Goal: Task Accomplishment & Management: Complete application form

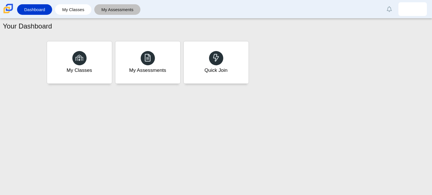
click at [133, 11] on link "My Assessments" at bounding box center [117, 9] width 41 height 11
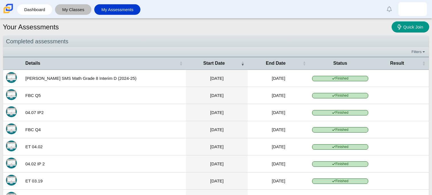
click at [82, 12] on link "My Classes" at bounding box center [73, 9] width 31 height 11
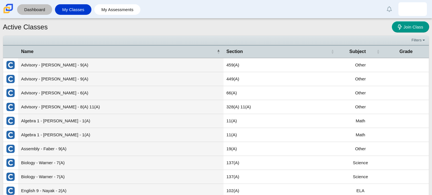
click at [35, 9] on link "Dashboard" at bounding box center [34, 9] width 29 height 11
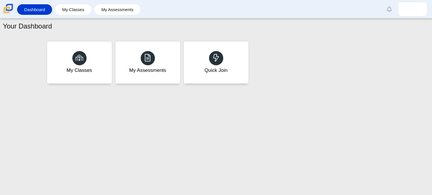
click at [65, 8] on link "My Classes" at bounding box center [73, 9] width 31 height 11
click at [218, 79] on div "Quick Join" at bounding box center [216, 62] width 68 height 44
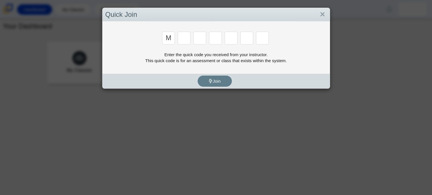
type input "m"
type input "7"
type input "e"
type input "3"
type input "c"
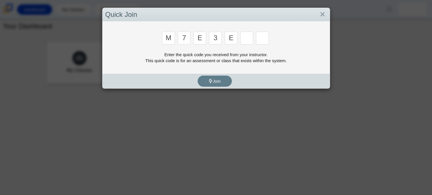
type input "e"
type input "v"
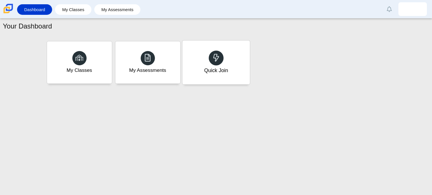
type input "w"
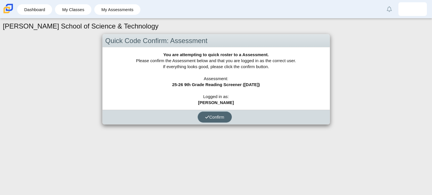
click at [212, 119] on button "Confirm" at bounding box center [215, 116] width 34 height 11
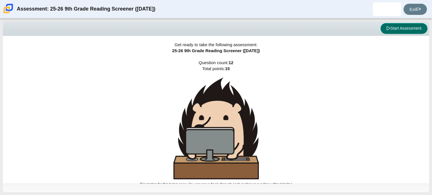
click at [399, 27] on button "Start Assessment" at bounding box center [404, 28] width 47 height 11
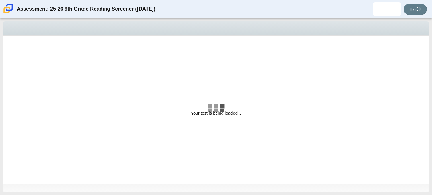
select select "ccc5b315-3c7c-471c-bf90-f22c8299c798"
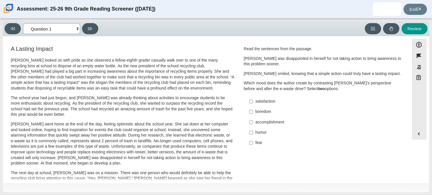
click at [77, 30] on select "Questions Question 1 Question 2 Question 3 Question 4 Question 5 Question 6 Que…" at bounding box center [51, 28] width 57 height 11
click at [250, 145] on input "fear fear" at bounding box center [251, 143] width 4 height 10
checkbox input "true"
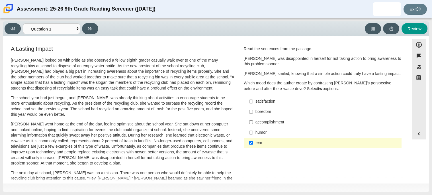
click at [257, 123] on div "accomplishment" at bounding box center [328, 122] width 144 height 6
click at [253, 123] on input "accomplishment accomplishment" at bounding box center [251, 122] width 4 height 10
checkbox input "true"
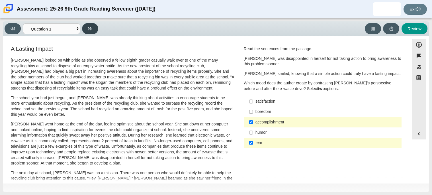
click at [87, 32] on button at bounding box center [90, 28] width 16 height 11
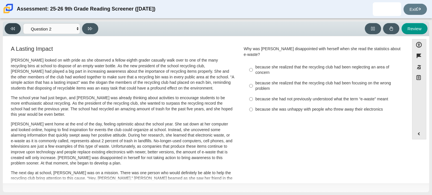
click at [18, 33] on button at bounding box center [13, 28] width 16 height 11
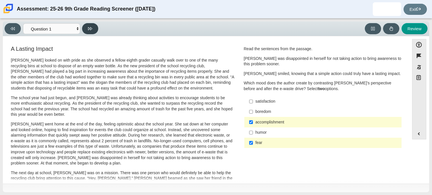
click at [94, 27] on button at bounding box center [90, 28] width 16 height 11
select select "0ff64528-ffd7-428d-b192-babfaadd44e8"
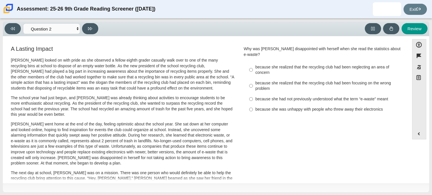
click at [262, 82] on div "because she realized that the recycling club had been focusing on the wrong pro…" at bounding box center [328, 85] width 144 height 11
click at [253, 82] on input "because she realized that the recycling club had been focusing on the wrong pro…" at bounding box center [251, 86] width 4 height 16
radio input "true"
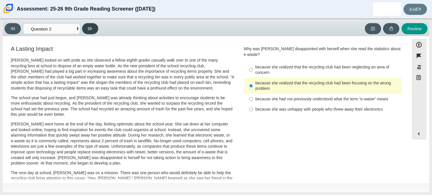
click at [92, 27] on button at bounding box center [90, 28] width 16 height 11
select select "7ce3d843-6974-4858-901c-1ff39630e843"
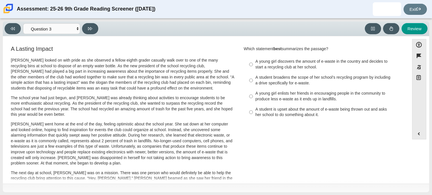
click at [272, 82] on div "A student broadens the scope of her school’s recycling program by including a d…" at bounding box center [328, 80] width 144 height 11
click at [253, 82] on input "A student broadens the scope of her school’s recycling program by including a d…" at bounding box center [251, 80] width 4 height 16
radio input "true"
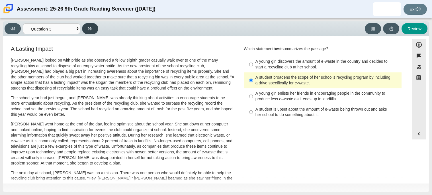
click at [96, 24] on button at bounding box center [90, 28] width 16 height 11
select select "ca9ea0f1-49c5-4bd1-83b0-472c18652b42"
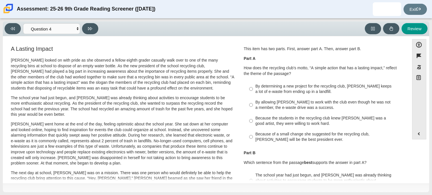
click at [256, 138] on div "Because of a small change she suggested for the recycling club, Scarlett will b…" at bounding box center [328, 136] width 144 height 11
click at [253, 138] on input "Because of a small change she suggested for the recycling club, Scarlett will b…" at bounding box center [251, 137] width 4 height 16
radio input "true"
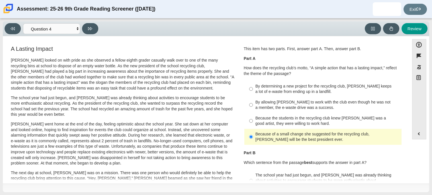
click at [280, 148] on div "Question 1 This item has two parts. First, answer part A. Then, answer part B. …" at bounding box center [323, 144] width 167 height 199
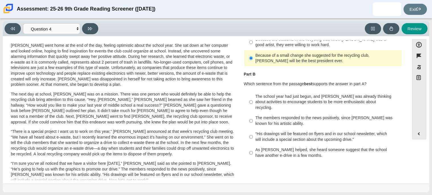
scroll to position [80, 0]
click at [277, 132] on div "“His drawings will be featured on flyers and in our school newsletter, which wi…" at bounding box center [328, 135] width 144 height 11
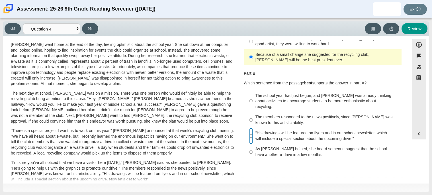
click at [253, 132] on input "“His drawings will be featured on flyers and in our school newsletter, which wi…" at bounding box center [251, 136] width 4 height 16
radio input "true"
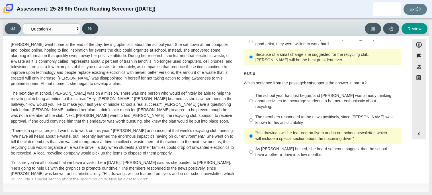
click at [89, 27] on icon at bounding box center [90, 29] width 4 height 4
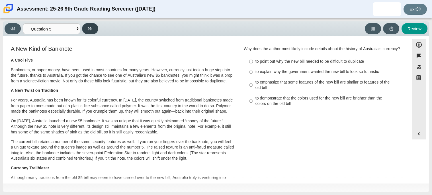
click at [89, 27] on icon at bounding box center [90, 29] width 4 height 4
select select "69146e31-7b3d-4a3e-9ce6-f30c24342ae0"
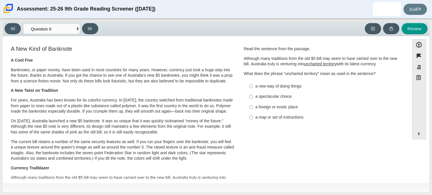
click at [274, 87] on div "a new way of doing things" at bounding box center [328, 87] width 144 height 6
click at [253, 87] on input "a new way of doing things a new way of doing things" at bounding box center [251, 86] width 4 height 10
radio input "true"
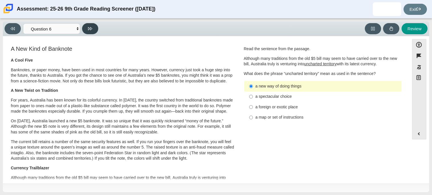
click at [87, 26] on button at bounding box center [90, 28] width 16 height 11
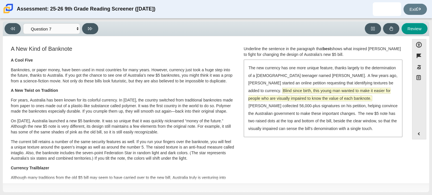
click at [311, 91] on span "Blind since birth, this young man wanted to make it easier for people who are v…" at bounding box center [320, 94] width 143 height 13
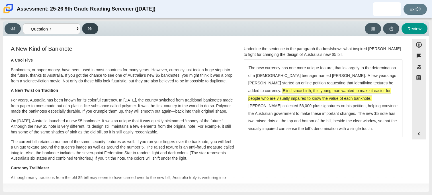
click at [93, 24] on button at bounding box center [90, 28] width 16 height 11
select select "ea8338c2-a6a3-418e-a305-2b963b54a290"
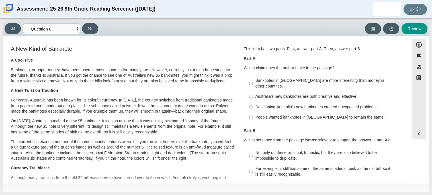
click at [284, 115] on div "People wanted banknotes in Australia to remain the same." at bounding box center [328, 118] width 144 height 6
click at [253, 114] on input "People wanted banknotes in Australia to remain the same. People wanted banknote…" at bounding box center [251, 117] width 4 height 10
radio input "true"
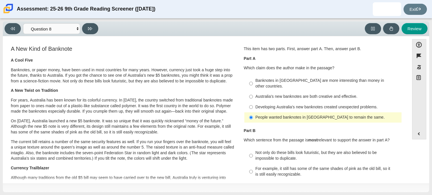
click at [276, 168] on div "For example, it still has some of the same shades of pink as the old bill, so i…" at bounding box center [328, 171] width 144 height 11
click at [253, 168] on input "For example, it still has some of the same shades of pink as the old bill, so i…" at bounding box center [251, 172] width 4 height 16
radio input "true"
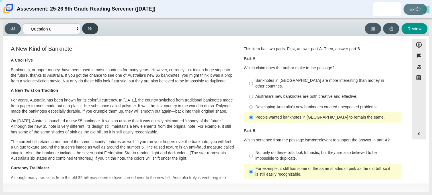
click at [92, 28] on icon at bounding box center [90, 28] width 4 height 3
select select "89f058d6-b15c-4ef5-a4b3-fdaffb8868b6"
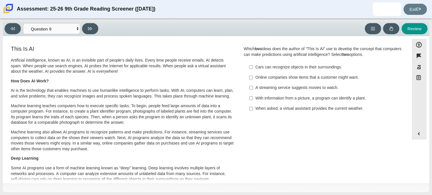
click at [326, 66] on div "Cars can recognize objects in their surroundings." at bounding box center [328, 67] width 144 height 6
click at [253, 66] on input "Cars can recognize objects in their surroundings. Cars can recognize objects in…" at bounding box center [251, 67] width 4 height 10
checkbox input "true"
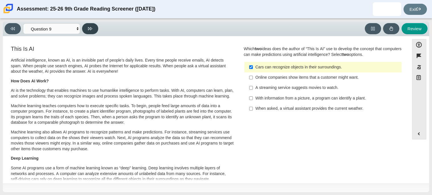
click at [84, 31] on button at bounding box center [90, 28] width 16 height 11
select select "cdf3c14e-a918-44d1-9b63-3db0fa81641e"
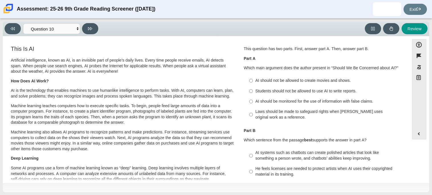
click at [337, 99] on div "AI should be monitored for the use of information with false claims." at bounding box center [328, 102] width 144 height 6
click at [253, 98] on input "AI should be monitored for the use of information with false claims. AI should …" at bounding box center [251, 101] width 4 height 10
radio input "true"
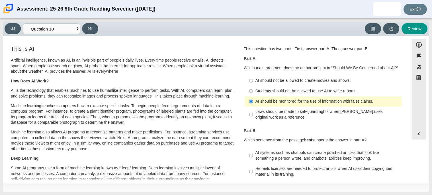
click at [394, 122] on label "Laws should be made to safeguard rights when AI uses original work as a referen…" at bounding box center [323, 115] width 157 height 16
click at [253, 122] on input "Laws should be made to safeguard rights when AI uses original work as a referen…" at bounding box center [251, 115] width 4 height 16
radio input "true"
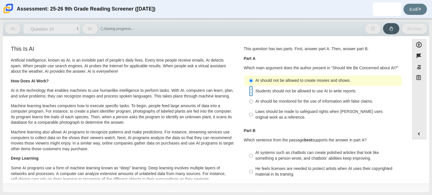
radio input "false"
radio input "true"
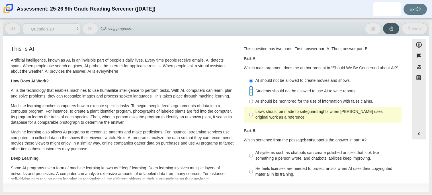
radio input "false"
radio input "true"
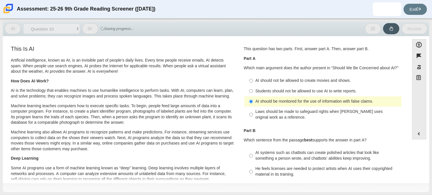
click at [386, 147] on ul "AI systems such as chatbots can create polished articles that look like somethi…" at bounding box center [323, 176] width 158 height 59
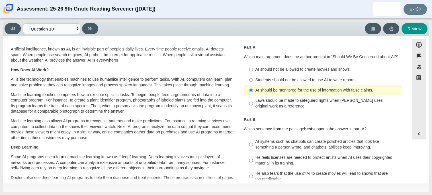
scroll to position [45, 0]
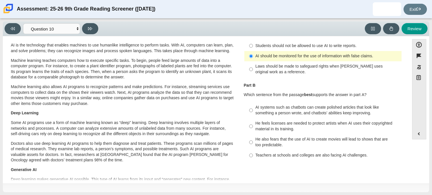
click at [311, 121] on div "He feels licenses are needed to protect artists when AI uses their copyrighted …" at bounding box center [328, 126] width 144 height 11
click at [253, 121] on input "He feels licenses are needed to protect artists when AI uses their copyrighted …" at bounding box center [251, 126] width 4 height 16
radio input "true"
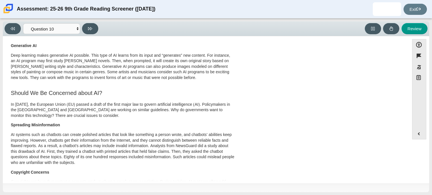
scroll to position [171, 0]
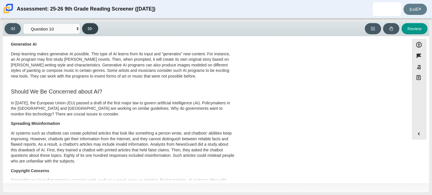
click at [86, 29] on button at bounding box center [90, 28] width 16 height 11
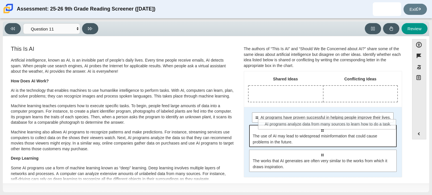
drag, startPoint x: 265, startPoint y: 131, endPoint x: 272, endPoint y: 125, distance: 8.7
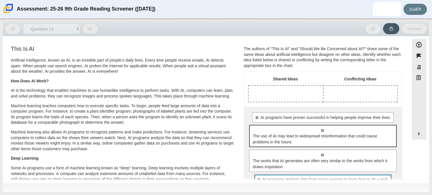
scroll to position [3, 0]
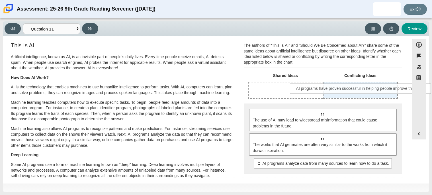
drag, startPoint x: 302, startPoint y: 112, endPoint x: 342, endPoint y: 87, distance: 47.3
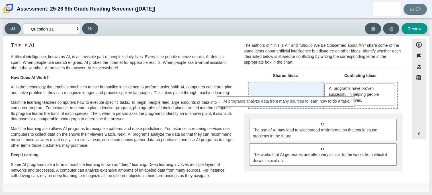
drag, startPoint x: 327, startPoint y: 174, endPoint x: 292, endPoint y: 103, distance: 79.3
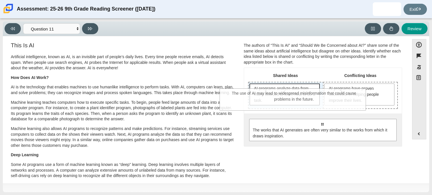
drag, startPoint x: 328, startPoint y: 127, endPoint x: 300, endPoint y: 98, distance: 40.9
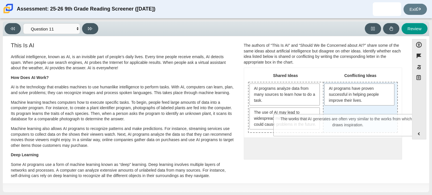
drag, startPoint x: 318, startPoint y: 165, endPoint x: 344, endPoint y: 131, distance: 43.3
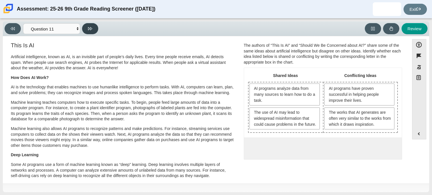
click at [94, 30] on button at bounding box center [90, 28] width 16 height 11
select select "c3effed4-44ce-4a19-bd96-1787f34e9b4c"
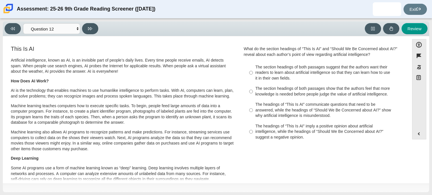
click at [264, 101] on label "The headings of “This Is AI” communicate questions that need to be answered, wh…" at bounding box center [323, 110] width 157 height 22
click at [253, 101] on input "The headings of “This Is AI” communicate questions that need to be answered, wh…" at bounding box center [251, 110] width 4 height 22
radio input "true"
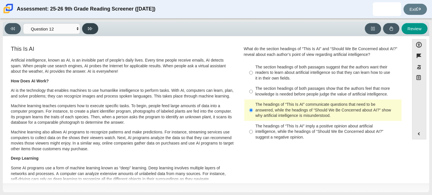
click at [92, 29] on button at bounding box center [90, 28] width 16 height 11
select select "review"
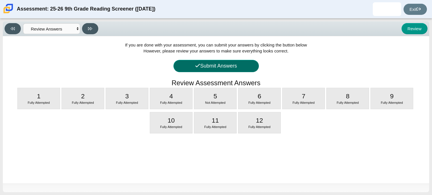
click at [218, 68] on button "Submit Answers" at bounding box center [217, 66] width 86 height 12
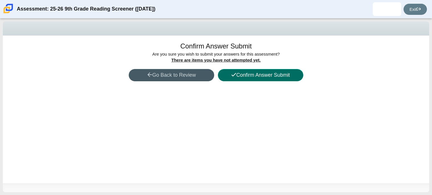
click at [247, 79] on button "Confirm Answer Submit" at bounding box center [261, 75] width 86 height 12
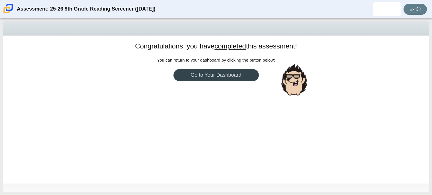
click at [202, 69] on link "Go to Your Dashboard" at bounding box center [217, 75] width 86 height 12
